Goal: Browse casually

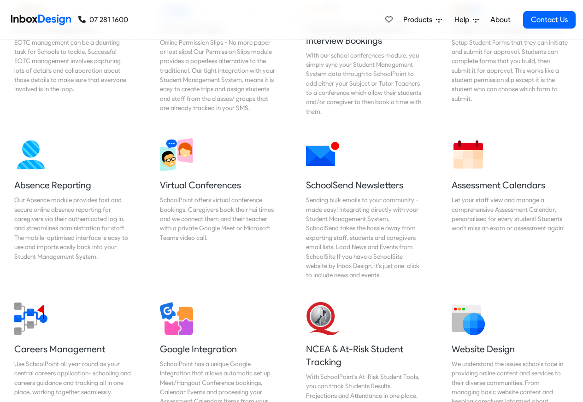
scroll to position [719, 0]
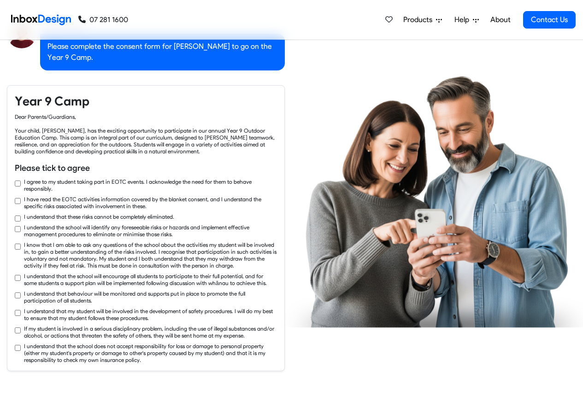
checkbox input "true"
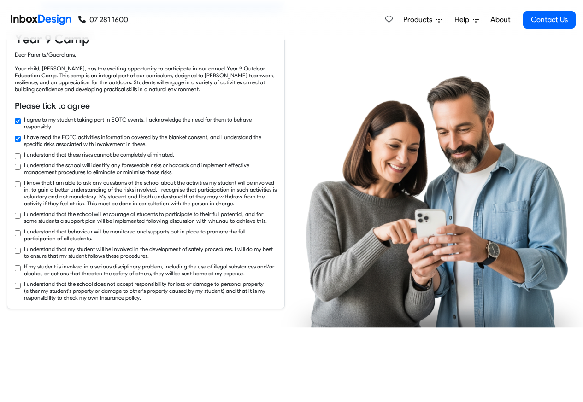
checkbox input "true"
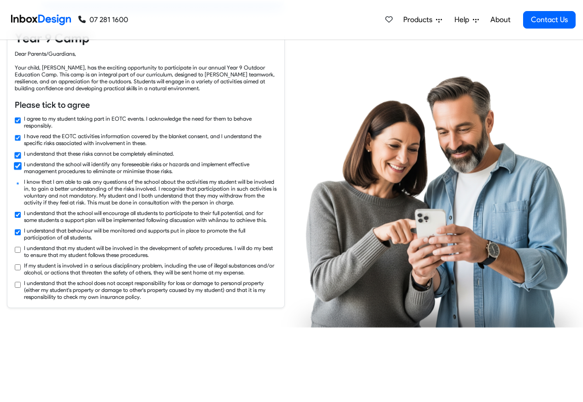
checkbox input "true"
